Goal: Task Accomplishment & Management: Use online tool/utility

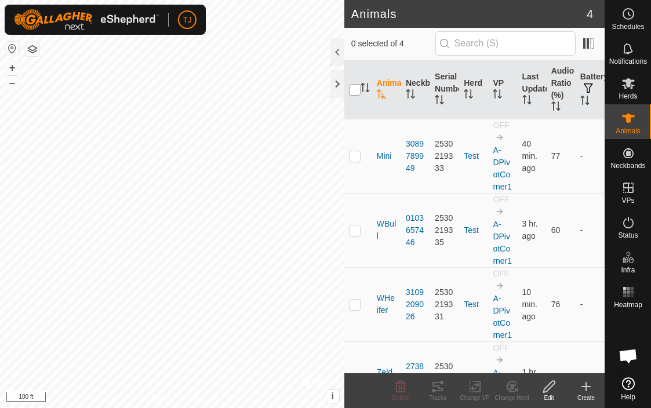
click at [354, 90] on input "checkbox" at bounding box center [355, 90] width 12 height 12
checkbox input "true"
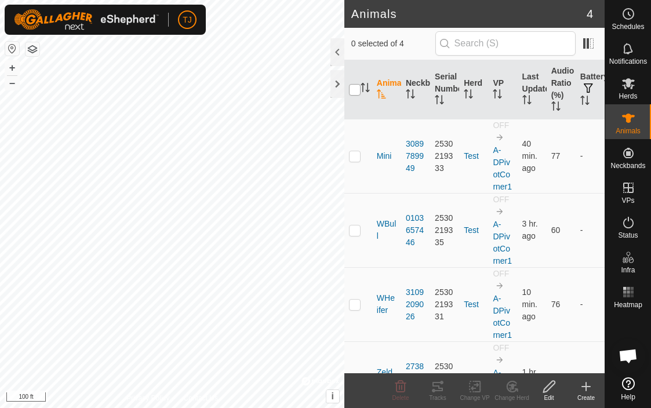
checkbox input "true"
click at [474, 386] on icon at bounding box center [475, 387] width 14 height 14
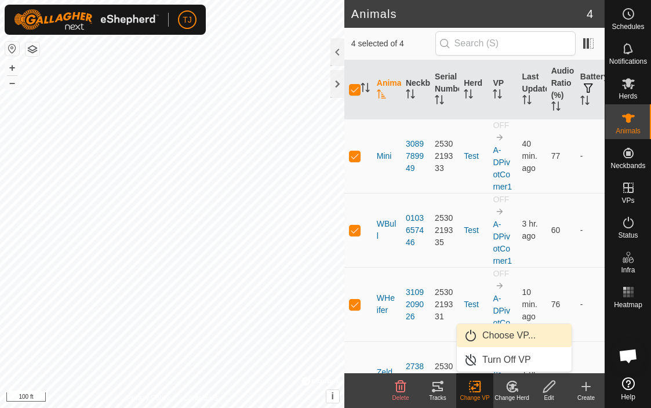
click at [507, 337] on link "Choose VP..." at bounding box center [514, 335] width 115 height 23
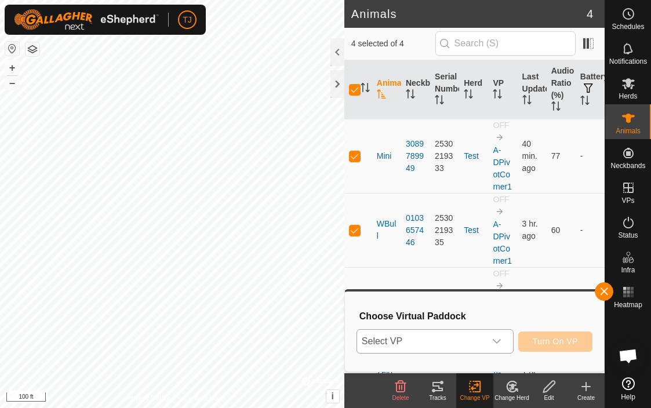
click at [497, 341] on icon "dropdown trigger" at bounding box center [496, 341] width 9 height 9
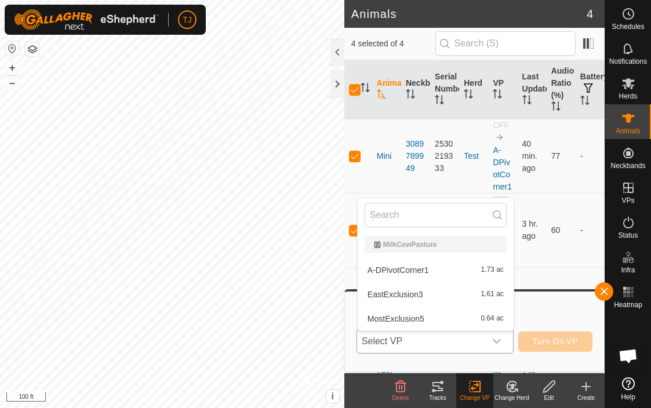
click at [428, 269] on li "A-DPivotCorner1 1.73 ac" at bounding box center [436, 270] width 156 height 23
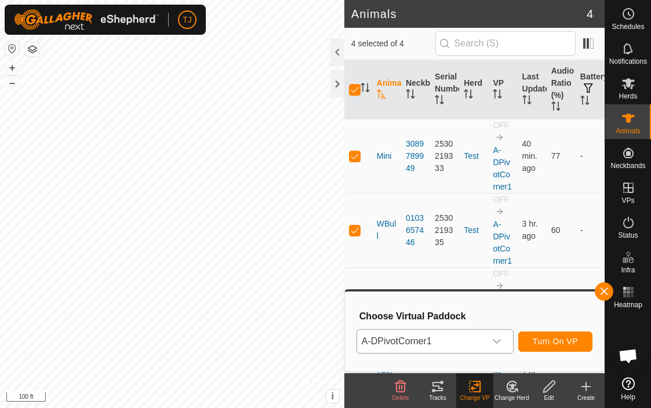
click at [547, 338] on span "Turn On VP" at bounding box center [555, 341] width 45 height 9
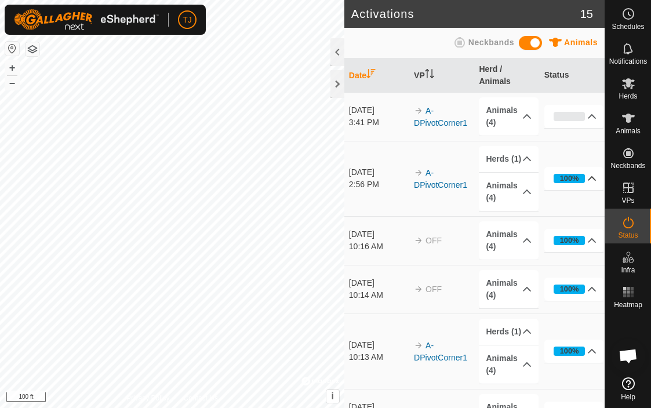
click at [592, 177] on p-accordion-header "100%" at bounding box center [574, 178] width 60 height 23
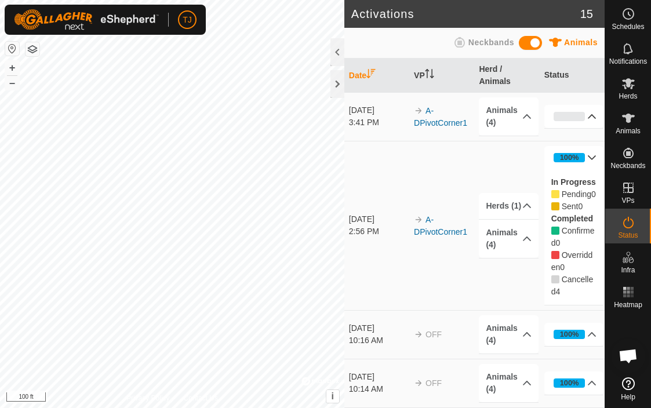
click at [594, 114] on p-accordion-header "0%" at bounding box center [574, 116] width 60 height 23
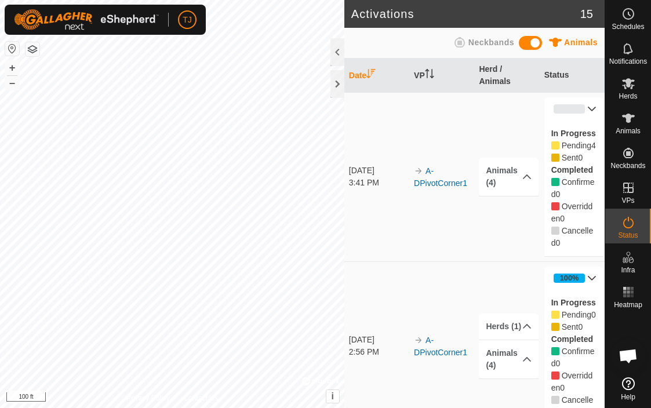
click at [594, 285] on p-accordion-header "100%" at bounding box center [574, 278] width 60 height 23
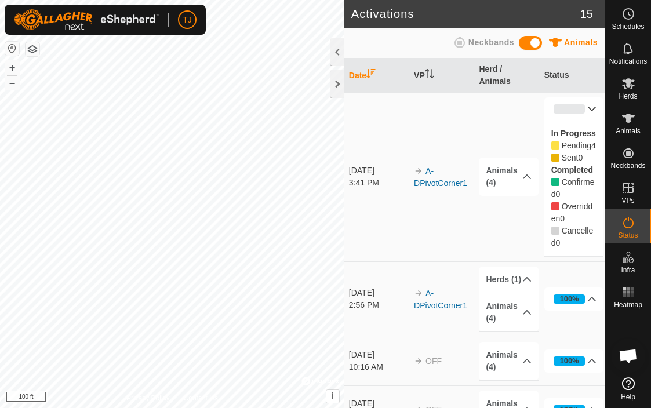
click at [363, 286] on div "Activations 15 Animals Neckbands Date VP Herd / Animals Status Sep 29, 2025 3:4…" at bounding box center [302, 204] width 605 height 408
click at [0, 227] on html "TJ Schedules Notifications Herds Animals Neckbands VPs Status Infra Heatmap Hel…" at bounding box center [325, 204] width 651 height 408
click at [0, 236] on html "TJ Schedules Notifications Herds Animals Neckbands VPs Status Infra Heatmap Hel…" at bounding box center [325, 204] width 651 height 408
click at [630, 118] on icon at bounding box center [628, 118] width 13 height 9
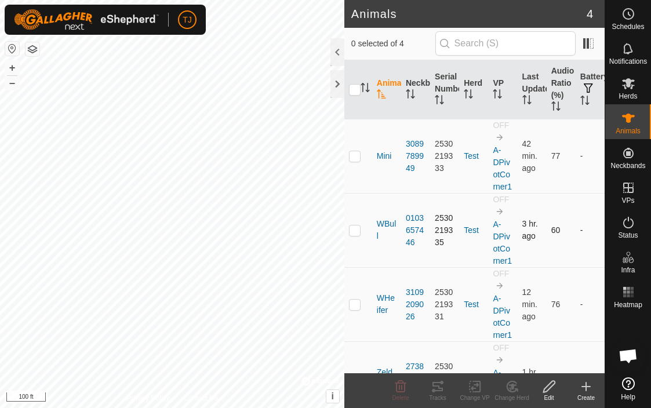
click at [352, 234] on p-checkbox at bounding box center [355, 230] width 12 height 9
checkbox input "true"
click at [440, 385] on icon at bounding box center [438, 387] width 14 height 14
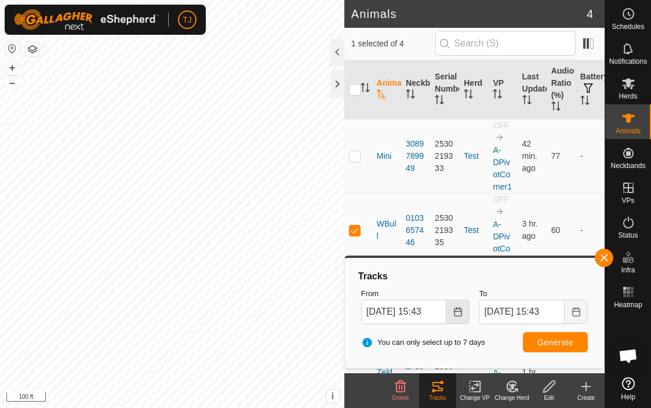
click at [462, 312] on icon "Choose Date" at bounding box center [457, 311] width 9 height 9
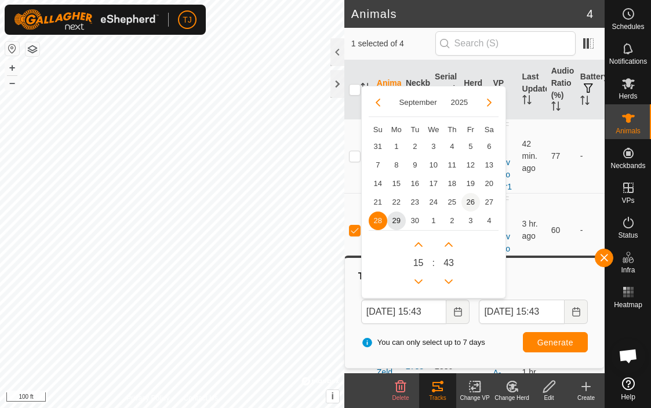
click at [474, 202] on span "26" at bounding box center [470, 202] width 19 height 19
type input "Sep 26, 2025 15:43"
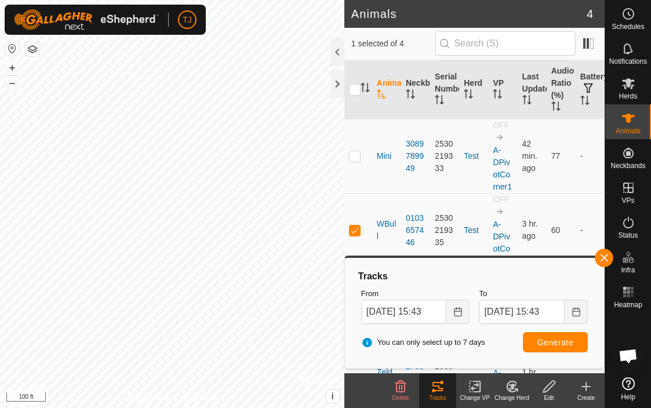
click at [545, 339] on span "Generate" at bounding box center [555, 342] width 36 height 9
click at [13, 67] on button "+" at bounding box center [12, 68] width 14 height 14
click at [357, 155] on p-checkbox at bounding box center [355, 155] width 12 height 9
checkbox input "true"
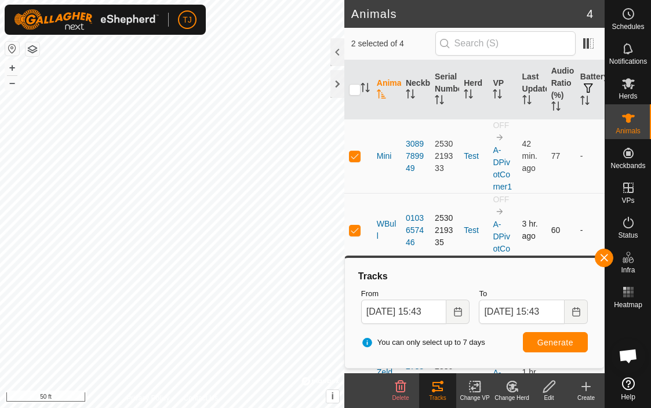
click at [355, 234] on p-checkbox at bounding box center [355, 230] width 12 height 9
click at [543, 339] on span "Generate" at bounding box center [555, 342] width 36 height 9
click at [369, 228] on div "Animals 4 1 selected of 4 Animal Neckband Serial Number Herd VP Last Updated Au…" at bounding box center [302, 204] width 605 height 408
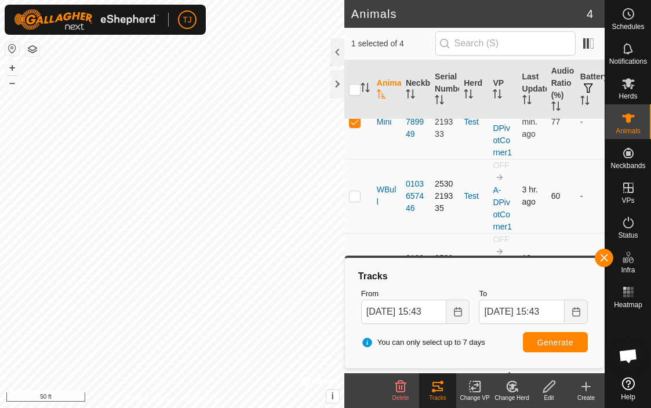
scroll to position [43, 0]
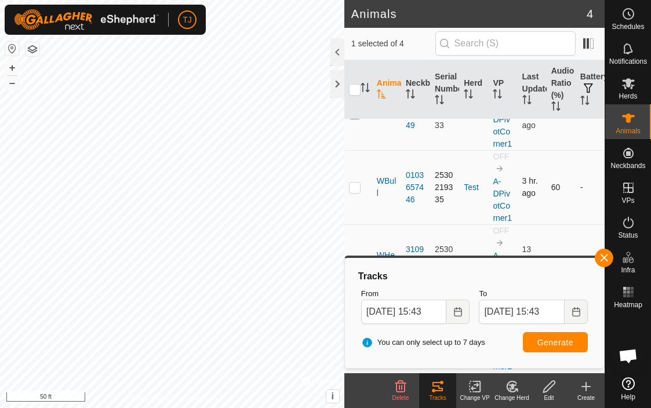
click at [357, 186] on p-checkbox at bounding box center [355, 187] width 12 height 9
checkbox input "true"
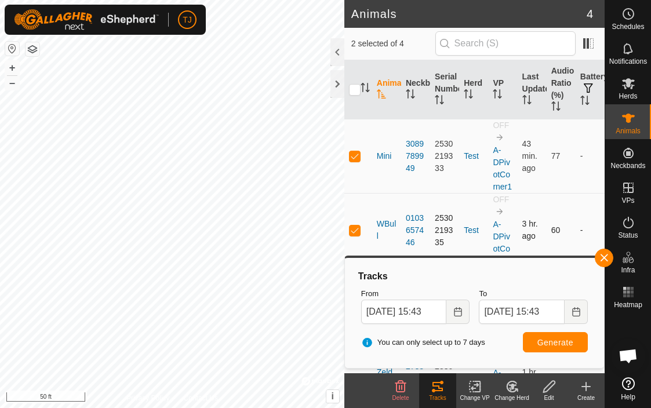
scroll to position [0, 0]
click at [354, 150] on td at bounding box center [358, 156] width 28 height 74
checkbox input "false"
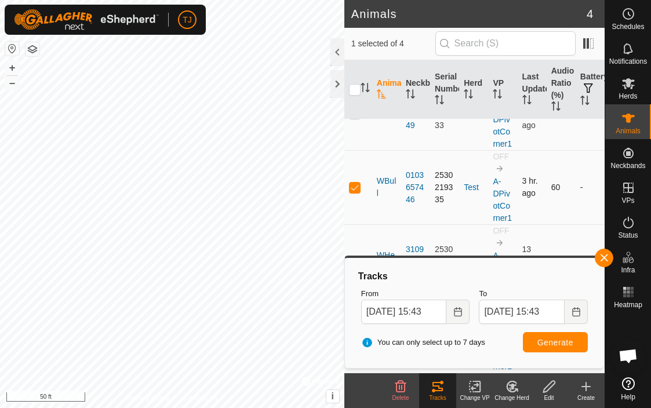
scroll to position [43, 0]
click at [601, 255] on span "button" at bounding box center [603, 257] width 9 height 9
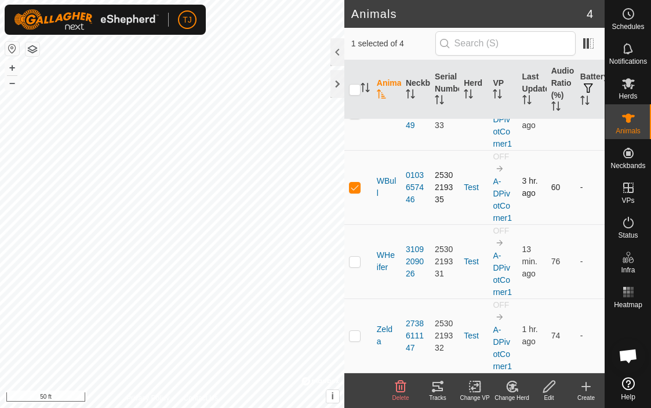
click at [352, 185] on p-checkbox at bounding box center [355, 187] width 12 height 9
checkbox input "false"
click at [358, 337] on p-checkbox at bounding box center [355, 335] width 12 height 9
checkbox input "true"
click at [437, 384] on icon at bounding box center [438, 387] width 14 height 14
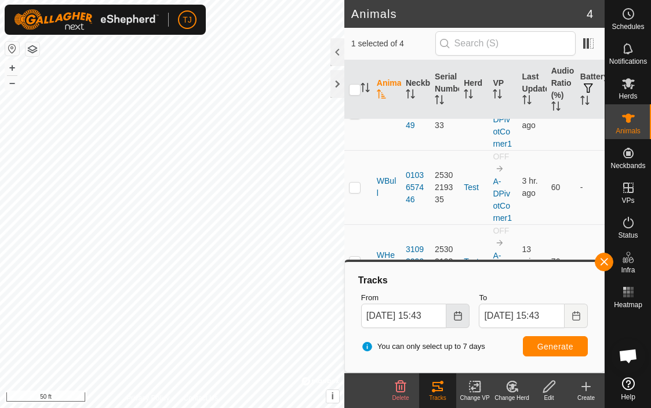
click at [457, 319] on icon "Choose Date" at bounding box center [458, 315] width 8 height 9
click at [541, 346] on span "Generate" at bounding box center [555, 346] width 36 height 9
click at [462, 314] on icon "Choose Date" at bounding box center [457, 315] width 9 height 9
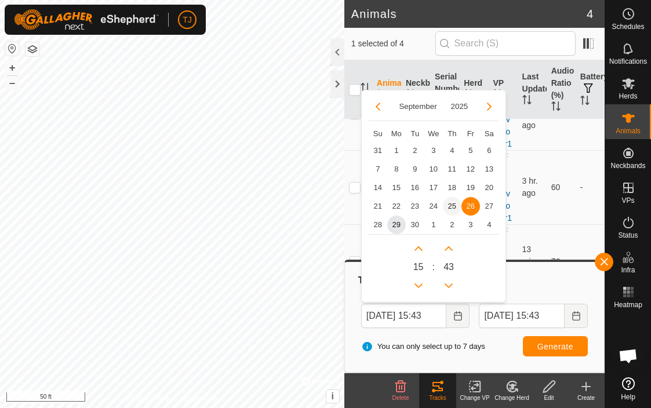
click at [453, 201] on span "25" at bounding box center [452, 206] width 19 height 19
type input "Sep 25, 2025 15:43"
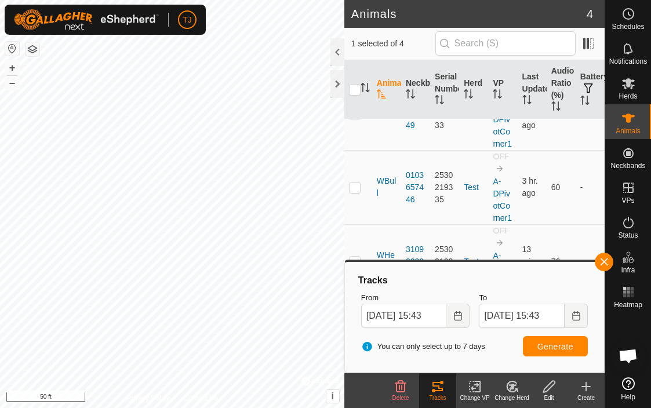
click at [555, 345] on span "Generate" at bounding box center [555, 346] width 36 height 9
click at [603, 264] on button "button" at bounding box center [604, 262] width 19 height 19
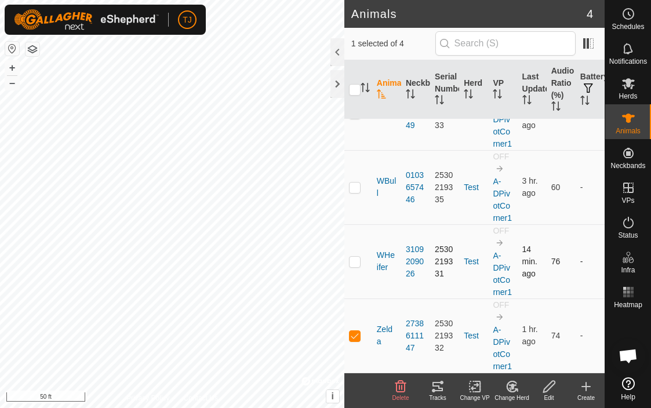
click at [358, 263] on p-checkbox at bounding box center [355, 261] width 12 height 9
checkbox input "true"
click at [354, 339] on p-checkbox at bounding box center [355, 335] width 12 height 9
checkbox input "false"
click at [438, 388] on icon at bounding box center [438, 387] width 14 height 14
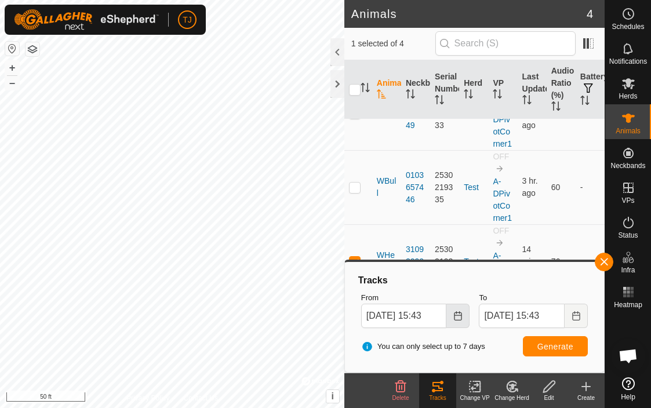
click at [459, 322] on button "Choose Date" at bounding box center [457, 316] width 23 height 24
click at [551, 347] on span "Generate" at bounding box center [555, 346] width 36 height 9
